Goal: Find specific page/section: Find specific page/section

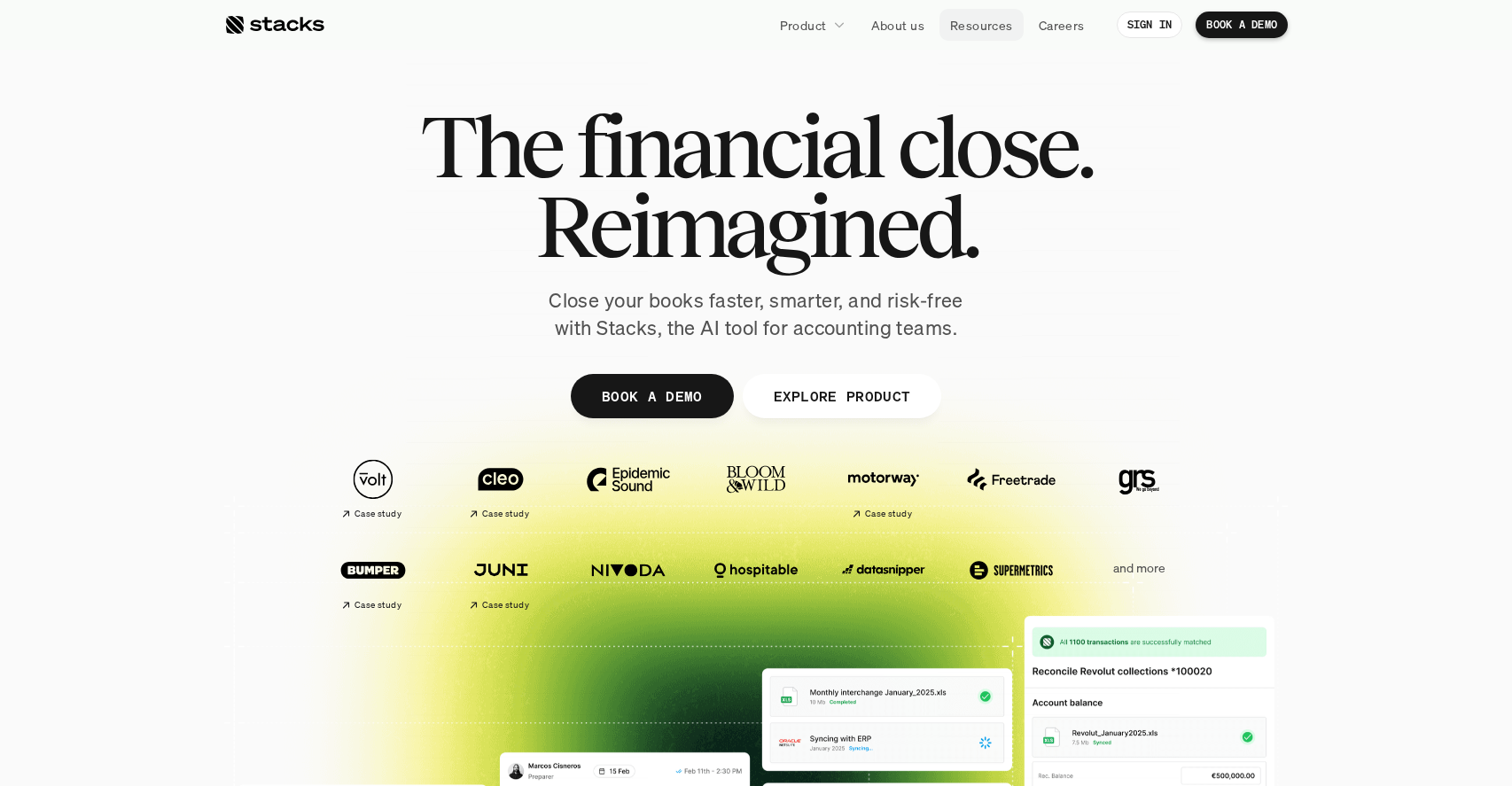
click at [979, 29] on p "Resources" at bounding box center [981, 26] width 63 height 19
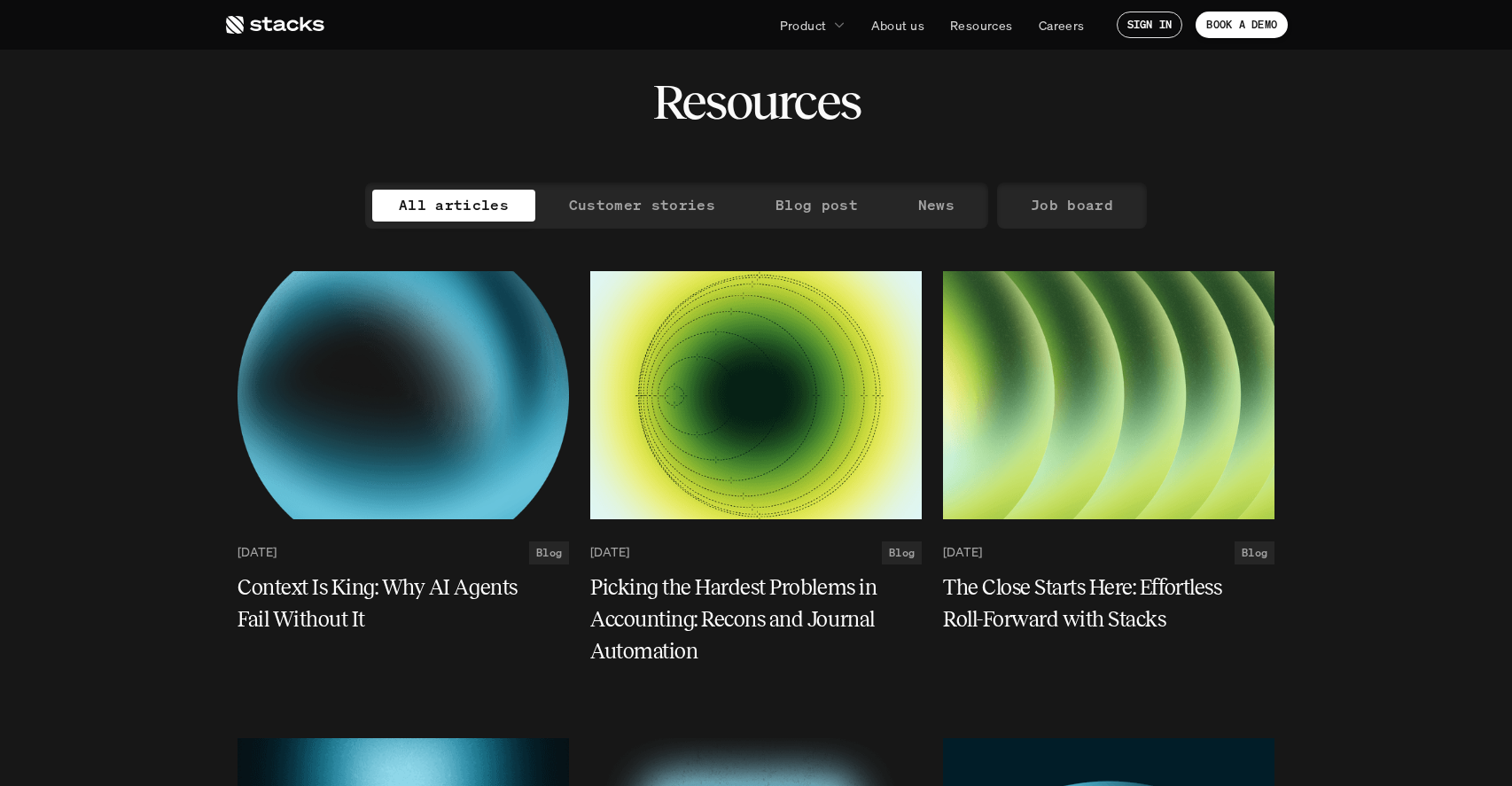
scroll to position [61, 0]
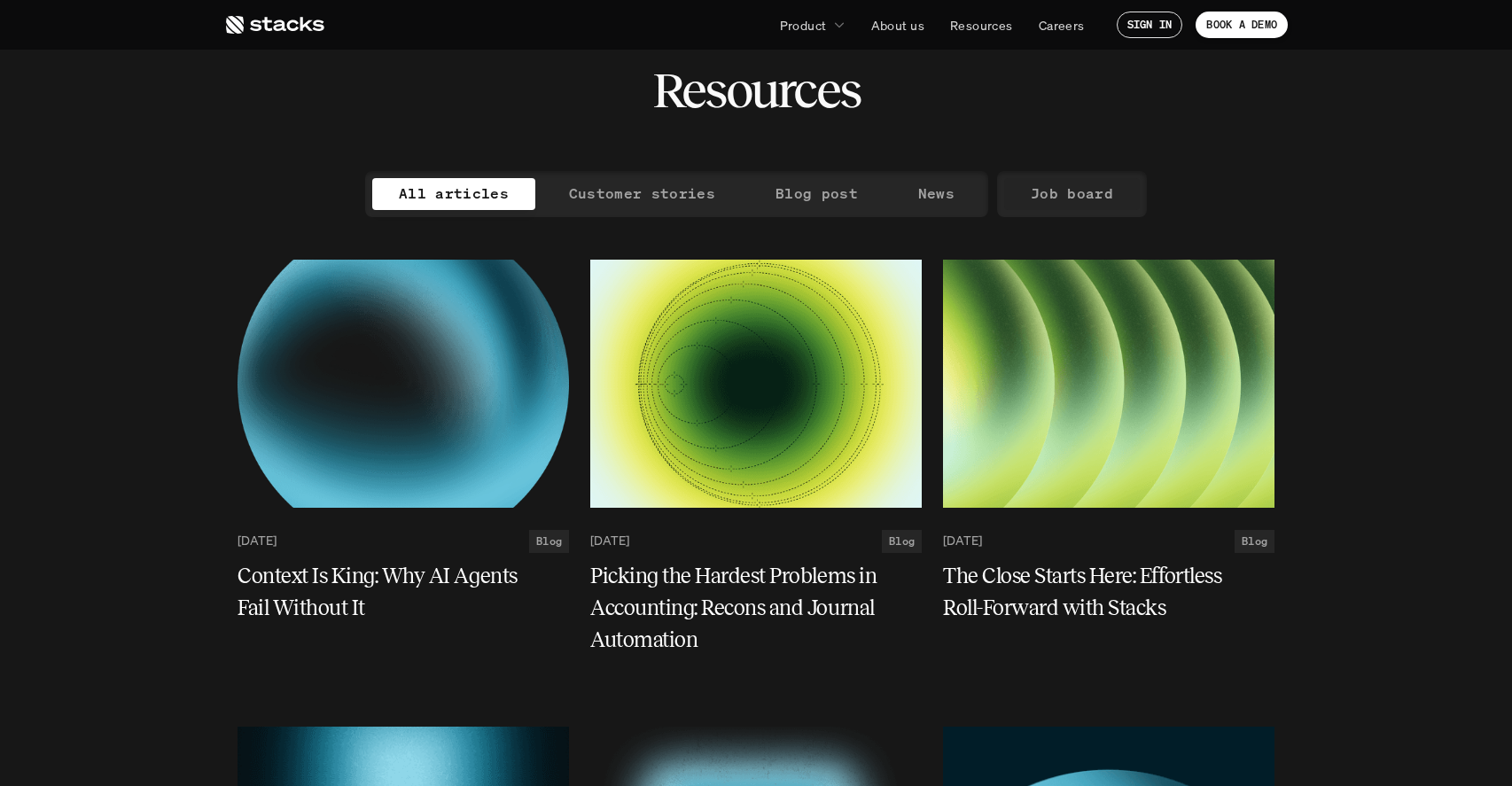
click at [1061, 214] on div "Job board" at bounding box center [1071, 194] width 149 height 46
click at [1061, 203] on p "Job board" at bounding box center [1071, 193] width 83 height 26
